Goal: Information Seeking & Learning: Learn about a topic

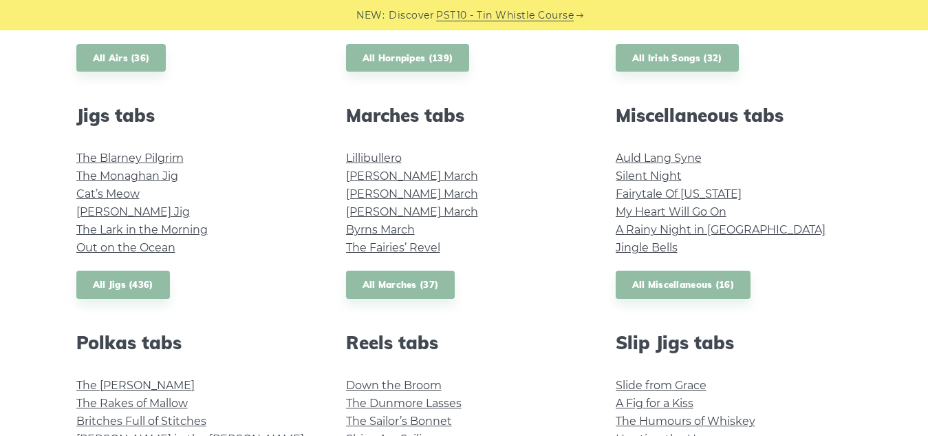
scroll to position [757, 0]
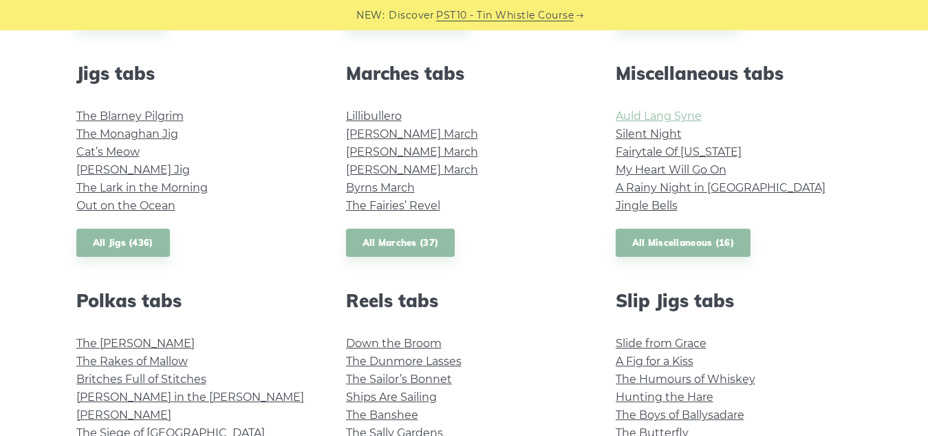
click at [652, 112] on link "Auld Lang Syne" at bounding box center [659, 115] width 86 height 13
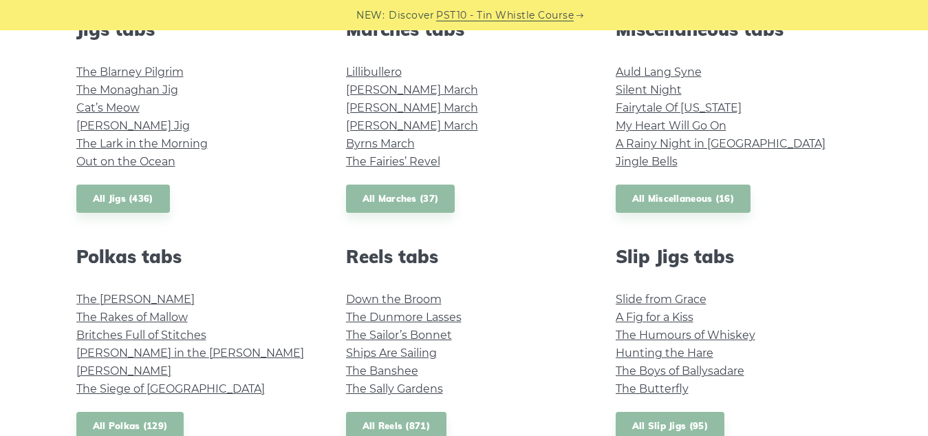
scroll to position [826, 0]
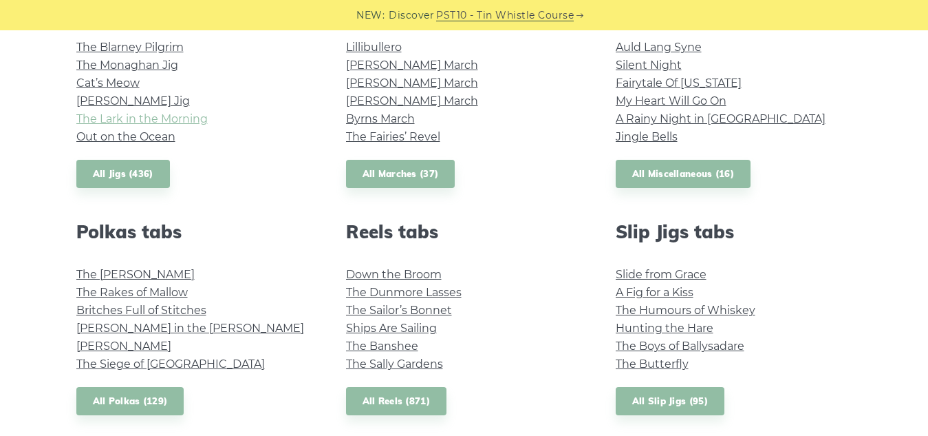
click at [165, 118] on link "The Lark in the Morning" at bounding box center [141, 118] width 131 height 13
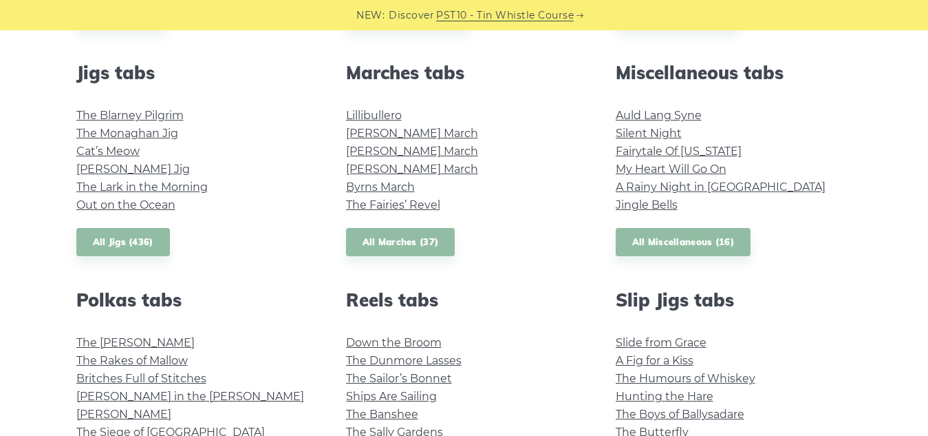
scroll to position [757, 0]
click at [618, 174] on link "My Heart Will Go On" at bounding box center [671, 169] width 111 height 13
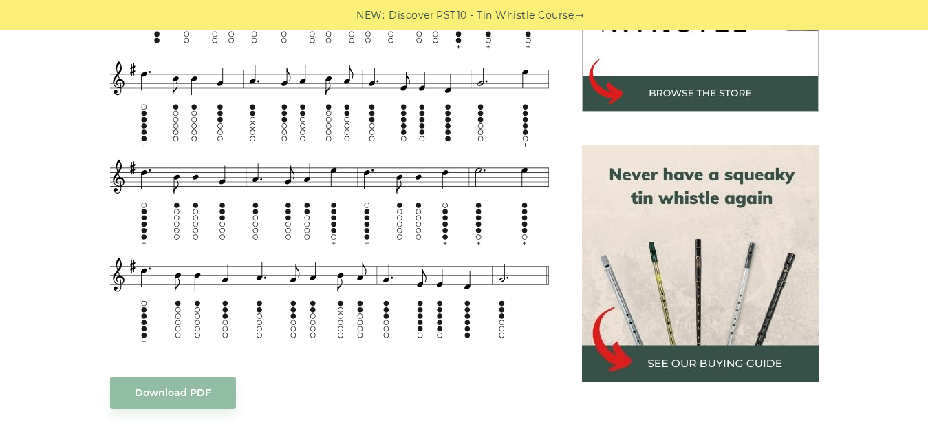
scroll to position [482, 0]
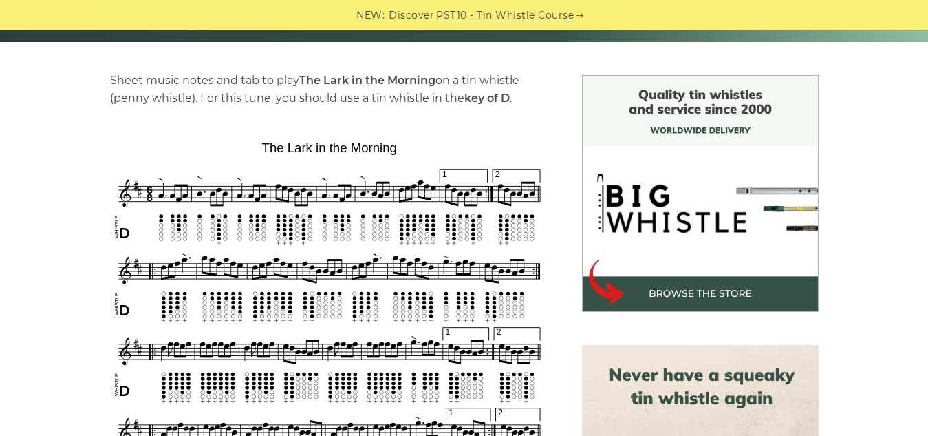
scroll to position [344, 0]
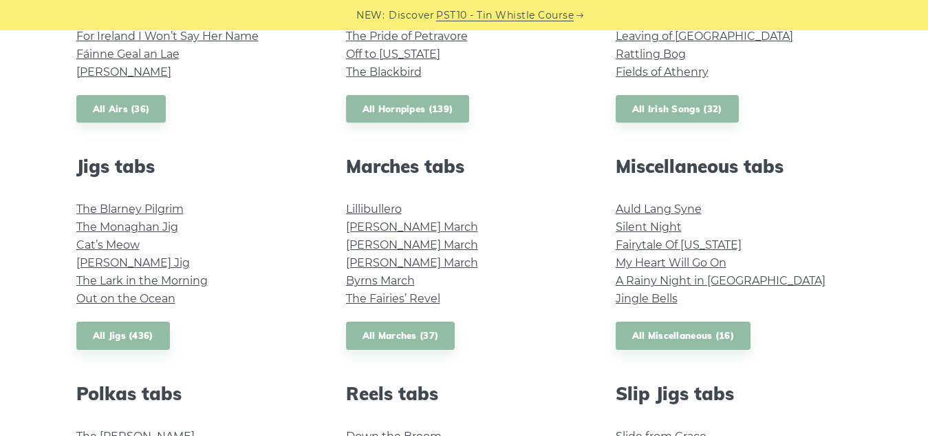
scroll to position [688, 0]
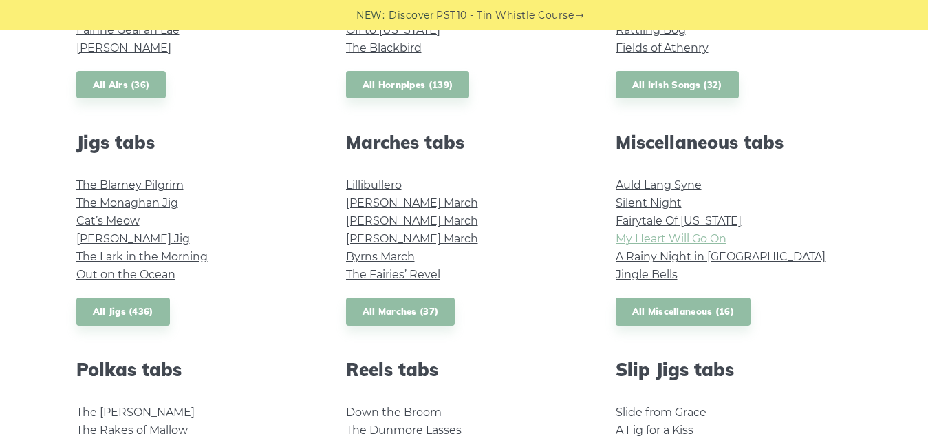
click at [647, 237] on link "My Heart Will Go On" at bounding box center [671, 238] width 111 height 13
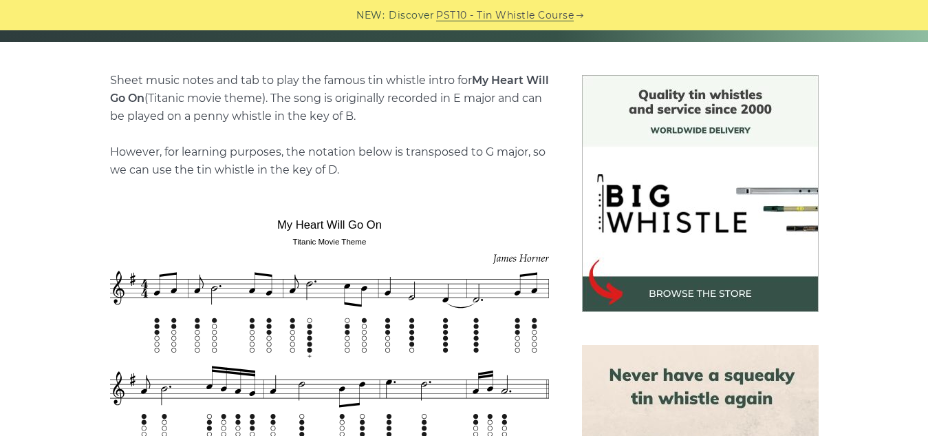
scroll to position [344, 0]
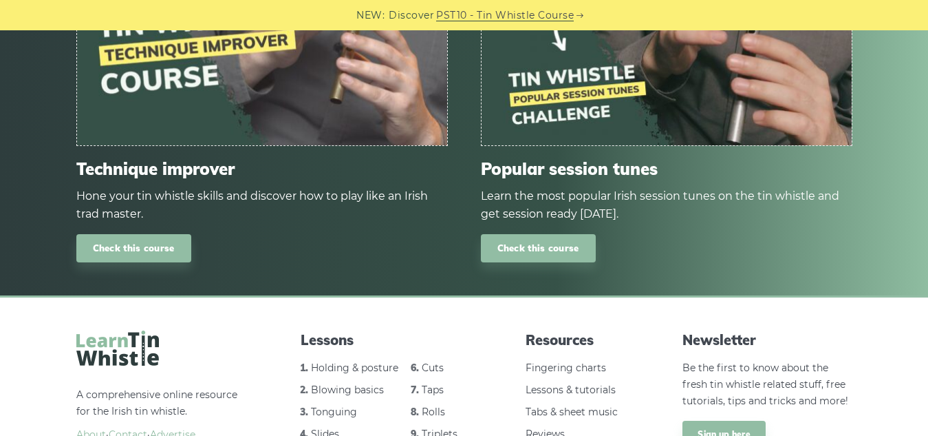
scroll to position [1867, 0]
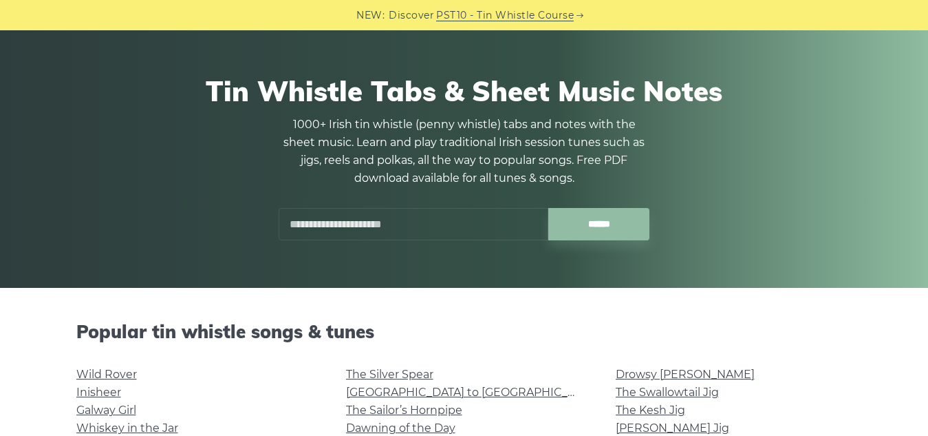
scroll to position [69, 0]
